Goal: Task Accomplishment & Management: Manage account settings

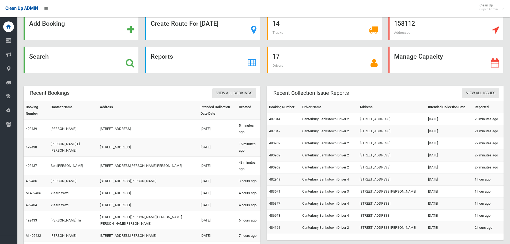
scroll to position [25, 0]
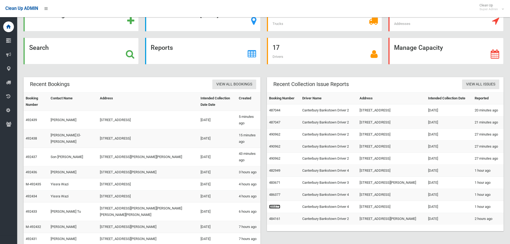
click at [271, 205] on link "486673" at bounding box center [274, 207] width 11 height 4
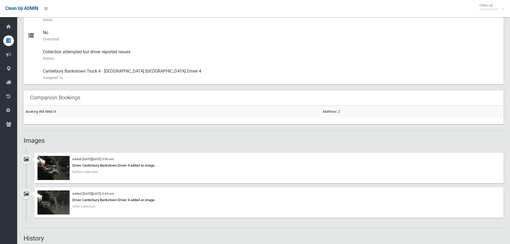
scroll to position [268, 0]
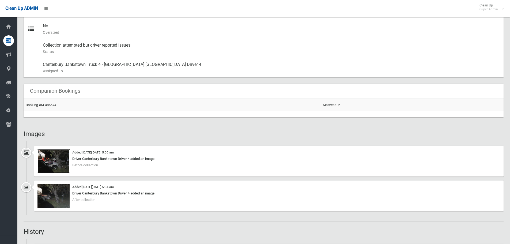
click at [59, 163] on img at bounding box center [53, 161] width 32 height 24
click at [61, 198] on img at bounding box center [53, 196] width 32 height 24
click at [48, 156] on img at bounding box center [53, 161] width 32 height 24
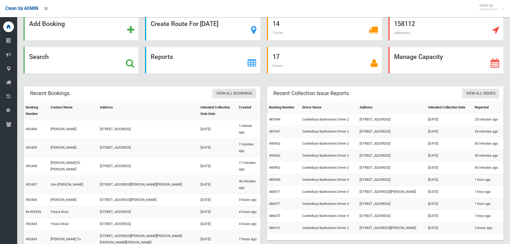
scroll to position [25, 0]
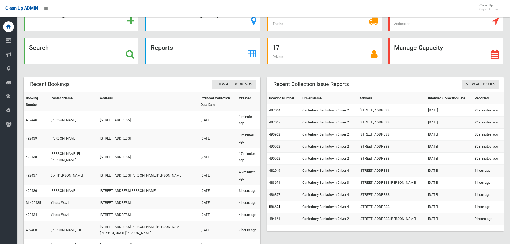
click at [274, 207] on link "486673" at bounding box center [274, 207] width 11 height 4
click at [129, 54] on icon at bounding box center [130, 54] width 9 height 9
click at [275, 195] on link "486377" at bounding box center [274, 194] width 11 height 4
click at [276, 184] on link "483671" at bounding box center [274, 182] width 11 height 4
click at [277, 171] on link "482949" at bounding box center [274, 170] width 11 height 4
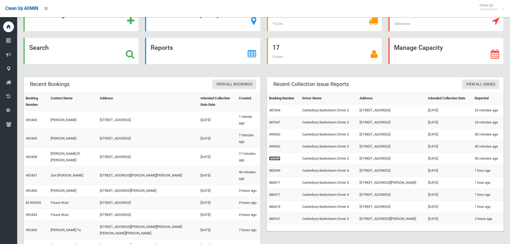
click at [276, 156] on link "490962" at bounding box center [274, 158] width 11 height 4
click at [275, 109] on link "487044" at bounding box center [274, 110] width 11 height 4
click at [274, 146] on link "490962" at bounding box center [274, 146] width 11 height 4
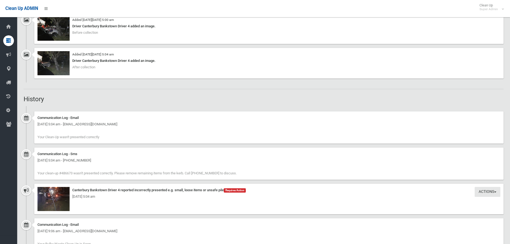
scroll to position [402, 0]
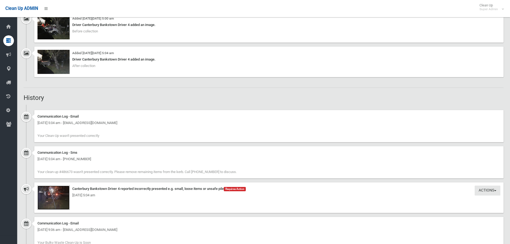
click at [63, 203] on img at bounding box center [53, 198] width 32 height 24
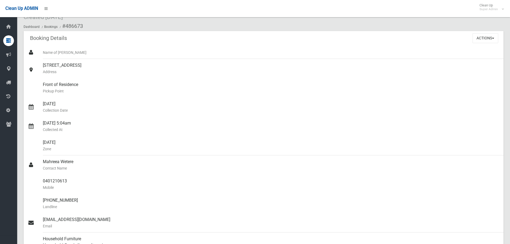
scroll to position [0, 0]
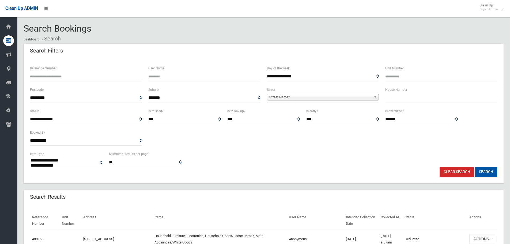
select select
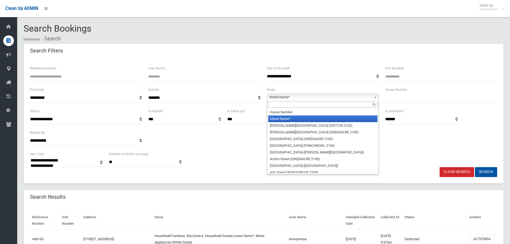
click at [342, 96] on span "Street Name*" at bounding box center [320, 97] width 102 height 6
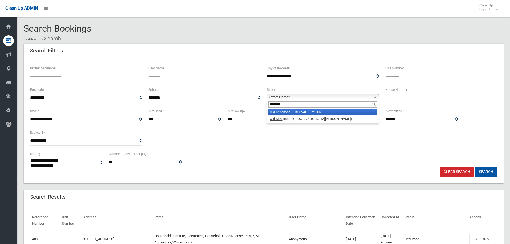
type input "********"
click at [321, 111] on li "Old Kent Road (GREENACRE 2190)" at bounding box center [322, 112] width 109 height 7
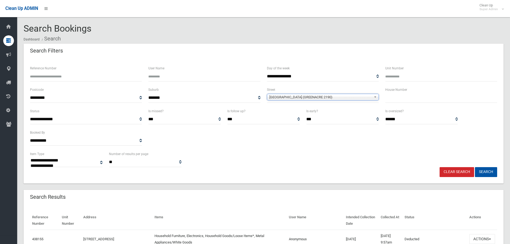
click at [400, 100] on input "text" at bounding box center [441, 98] width 112 height 10
type input "**"
click at [475, 167] on button "Search" at bounding box center [486, 172] width 22 height 10
click at [491, 171] on button "Search" at bounding box center [486, 172] width 22 height 10
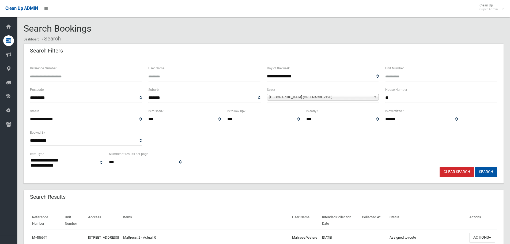
select select
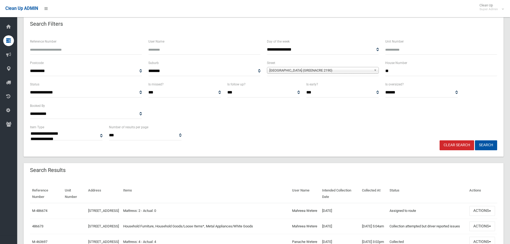
scroll to position [80, 0]
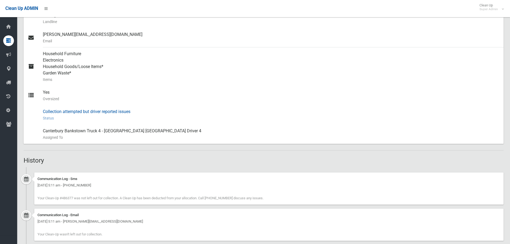
scroll to position [321, 0]
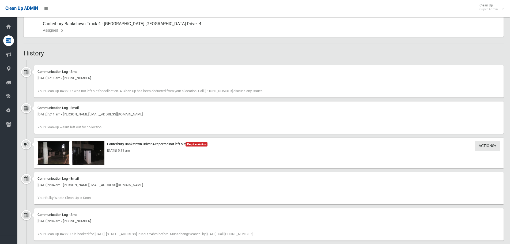
click at [52, 156] on img at bounding box center [53, 153] width 32 height 24
click at [89, 140] on div "Actions Take Action Canterbury Bankstown Driver 4 reported not left out Require…" at bounding box center [268, 153] width 469 height 31
click at [92, 152] on div "Monday 13th October 2025 - 5:11 am" at bounding box center [268, 150] width 463 height 6
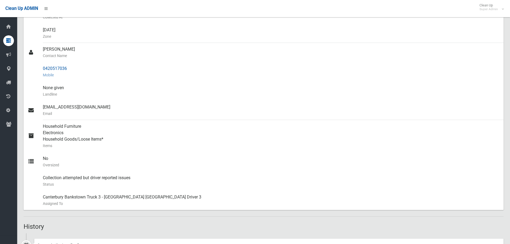
scroll to position [134, 0]
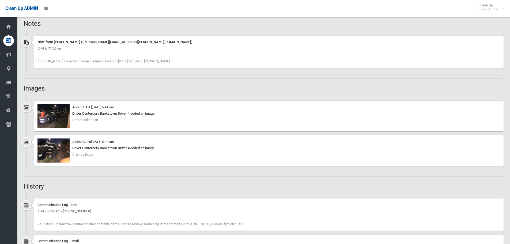
scroll to position [402, 0]
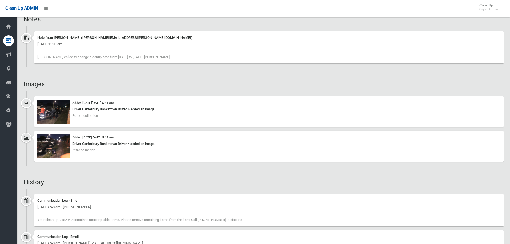
click at [33, 110] on div "Added [DATE][DATE] 5:41 am Driver Canterbury Bankstown Driver 4 added an image.…" at bounding box center [264, 113] width 480 height 35
click at [40, 110] on img at bounding box center [53, 112] width 32 height 24
click at [60, 147] on img at bounding box center [53, 146] width 32 height 24
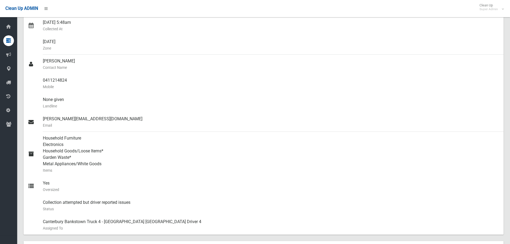
scroll to position [116, 0]
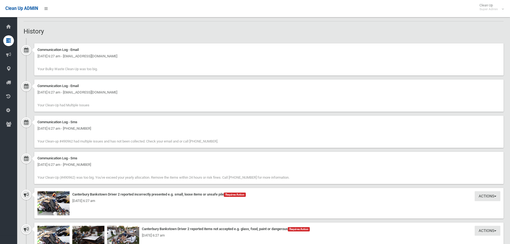
scroll to position [455, 0]
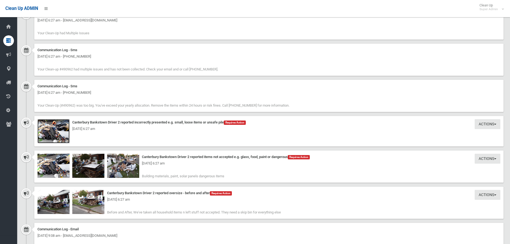
click at [44, 136] on img at bounding box center [53, 131] width 32 height 24
click at [64, 162] on div "[DATE] 6:27 am" at bounding box center [268, 163] width 463 height 6
click at [61, 163] on div "[DATE] 6:27 am" at bounding box center [268, 163] width 463 height 6
click at [82, 164] on div "[DATE] 6:27 am" at bounding box center [268, 163] width 463 height 6
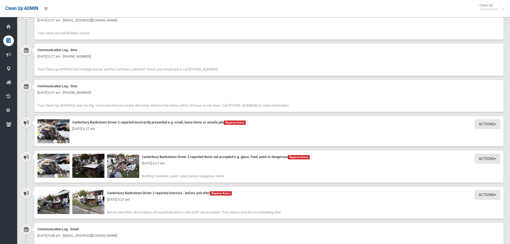
click at [121, 164] on div "[DATE] 6:27 am" at bounding box center [268, 163] width 463 height 6
click at [52, 206] on img at bounding box center [53, 202] width 32 height 24
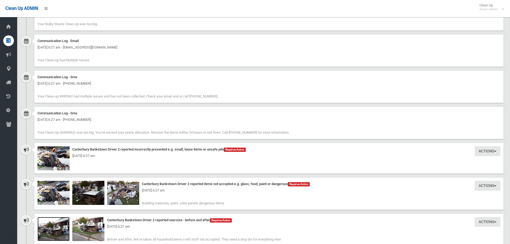
scroll to position [509, 0]
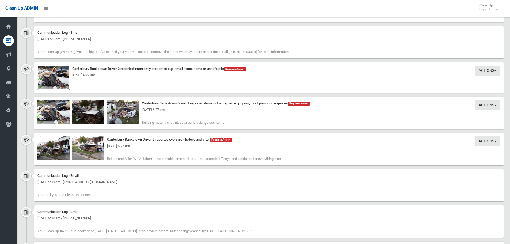
click at [48, 81] on img at bounding box center [53, 78] width 32 height 24
click at [120, 114] on img at bounding box center [123, 112] width 32 height 24
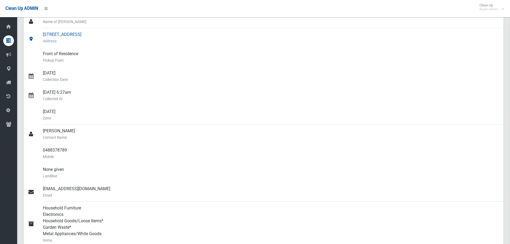
scroll to position [0, 0]
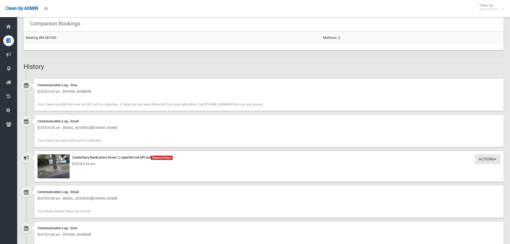
scroll to position [348, 0]
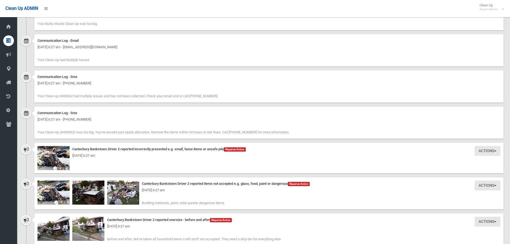
scroll to position [509, 0]
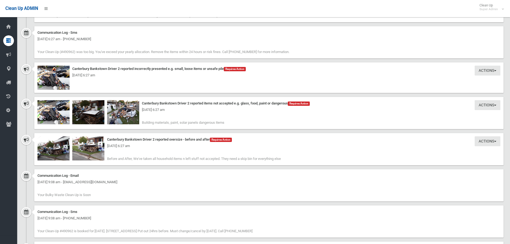
click at [46, 74] on div "[DATE] 6:27 am" at bounding box center [268, 75] width 463 height 6
click at [95, 144] on div "[DATE] 6:27 am" at bounding box center [268, 146] width 463 height 6
click at [133, 108] on div "[DATE] 6:27 am" at bounding box center [268, 110] width 463 height 6
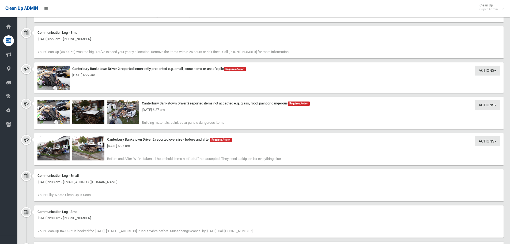
click at [123, 111] on div "[DATE] 6:27 am" at bounding box center [268, 110] width 463 height 6
click at [59, 74] on div "[DATE] 6:27 am" at bounding box center [268, 75] width 463 height 6
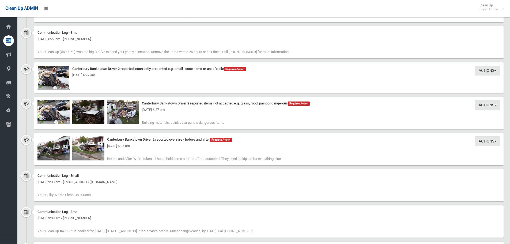
click at [58, 81] on img at bounding box center [53, 78] width 32 height 24
click at [86, 149] on div "[DATE] 6:27 am" at bounding box center [268, 146] width 463 height 6
click at [60, 147] on div "[DATE] 6:27 am" at bounding box center [268, 146] width 463 height 6
click at [60, 144] on div "[DATE] 6:27 am" at bounding box center [268, 146] width 463 height 6
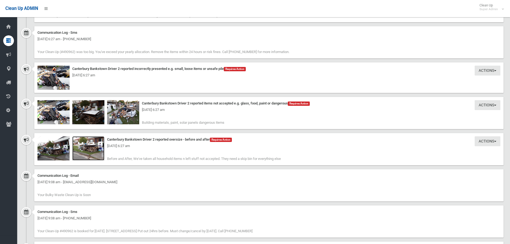
click at [96, 156] on img at bounding box center [88, 148] width 32 height 24
click at [133, 110] on div "[DATE] 6:27 am" at bounding box center [268, 110] width 463 height 6
click at [88, 119] on img at bounding box center [88, 112] width 32 height 24
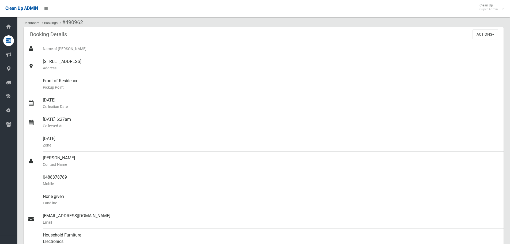
scroll to position [26, 0]
